Goal: Information Seeking & Learning: Learn about a topic

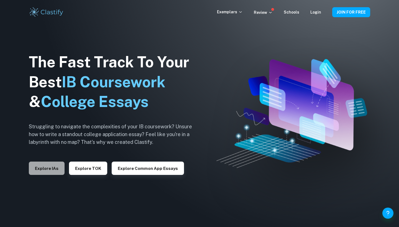
click at [52, 168] on button "Explore IAs" at bounding box center [47, 168] width 36 height 13
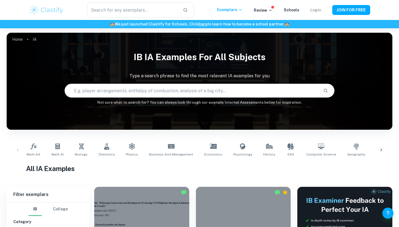
click at [315, 9] on link "Login" at bounding box center [316, 10] width 11 height 4
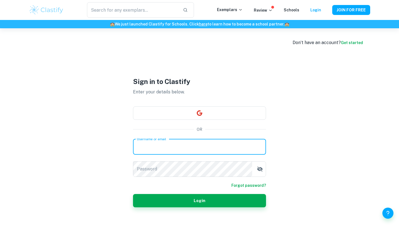
type input "tangle028"
click at [200, 201] on button "Login" at bounding box center [199, 200] width 133 height 13
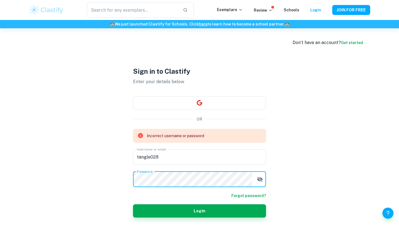
click at [322, 11] on div "Exemplars Review Schools Login" at bounding box center [274, 10] width 115 height 7
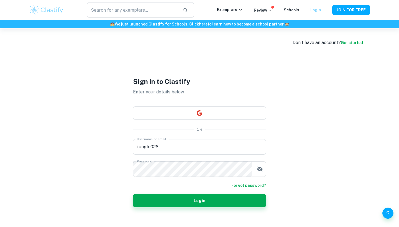
click at [319, 11] on link "Login" at bounding box center [316, 10] width 11 height 4
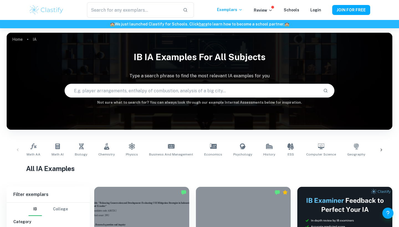
scroll to position [62, 0]
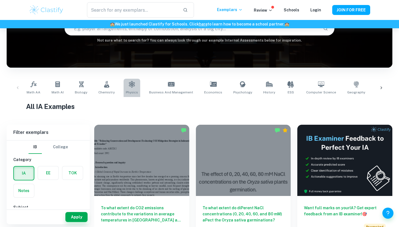
click at [135, 91] on span "Physics" at bounding box center [132, 92] width 12 height 5
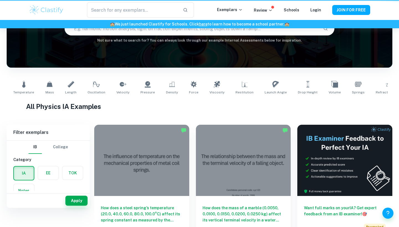
type input "Physics"
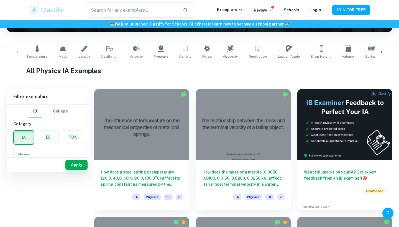
scroll to position [203, 0]
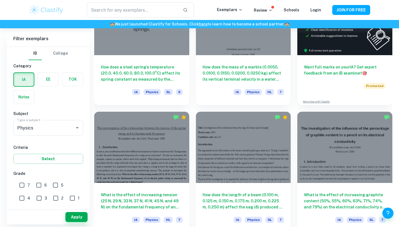
click at [27, 182] on input "7" at bounding box center [21, 185] width 11 height 11
checkbox input "true"
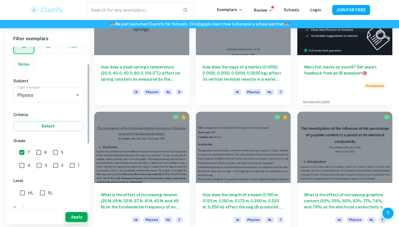
scroll to position [34, 0]
click at [26, 189] on input "HL" at bounding box center [22, 191] width 11 height 11
checkbox input "true"
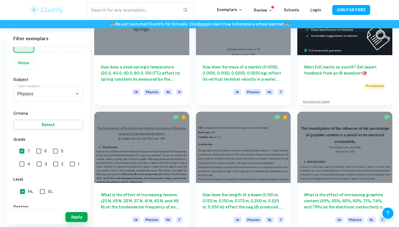
click at [72, 212] on div "Apply" at bounding box center [48, 217] width 83 height 14
click at [72, 220] on button "Apply" at bounding box center [76, 217] width 22 height 10
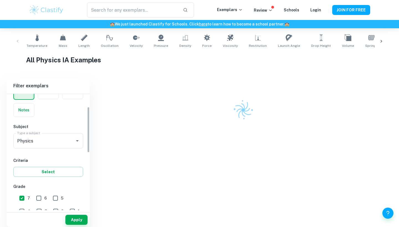
scroll to position [103, 0]
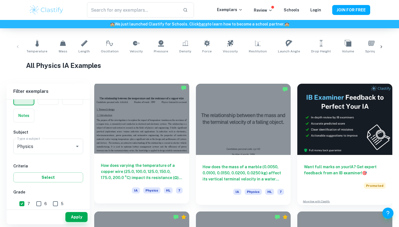
click at [131, 150] on div at bounding box center [141, 117] width 95 height 71
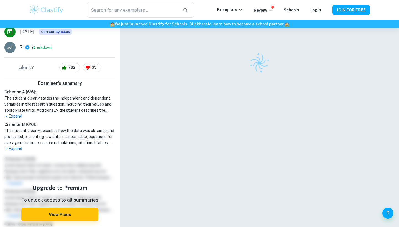
scroll to position [151, 0]
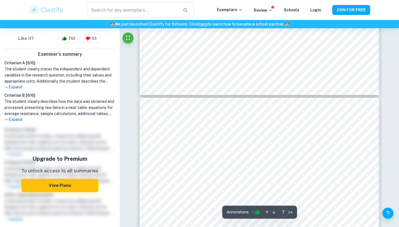
type input "8"
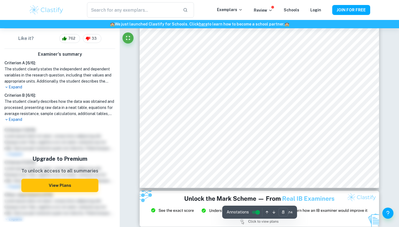
scroll to position [2656, 0]
